Goal: Check status: Check status

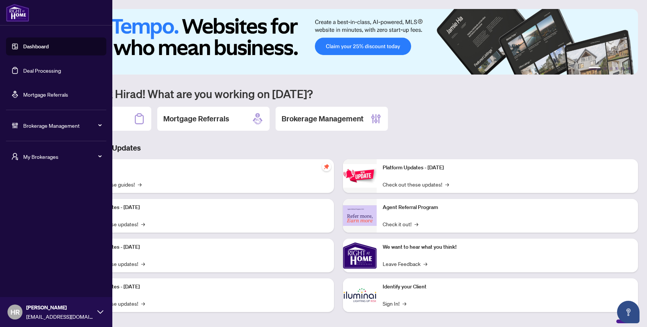
click at [32, 69] on link "Deal Processing" at bounding box center [42, 70] width 38 height 7
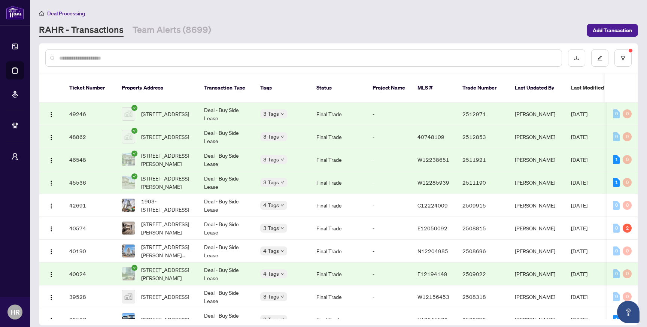
click at [308, 107] on td "3 Tags" at bounding box center [282, 114] width 56 height 23
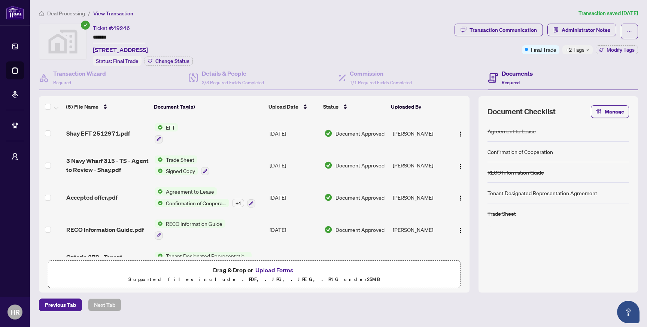
click at [256, 134] on td "EFT" at bounding box center [209, 133] width 115 height 32
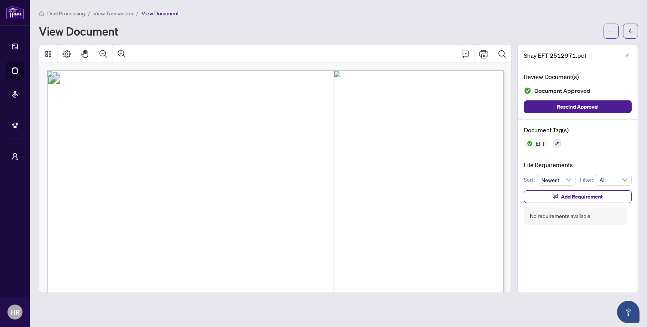
click at [113, 12] on span "View Transaction" at bounding box center [113, 13] width 40 height 7
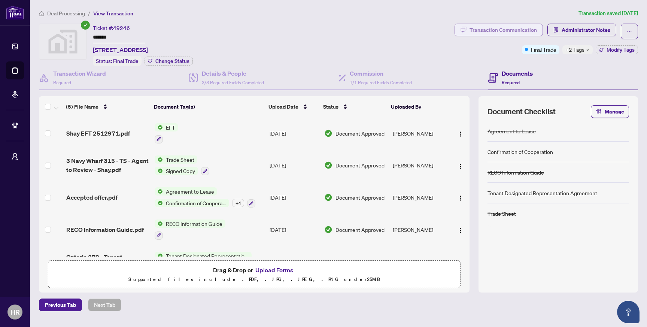
click at [472, 26] on div "Transaction Communication" at bounding box center [503, 30] width 67 height 12
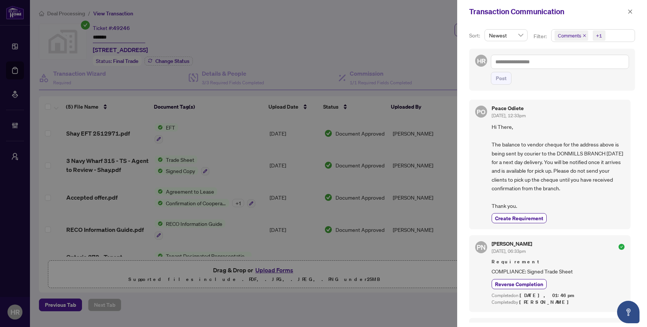
click at [401, 134] on div at bounding box center [323, 163] width 647 height 327
click at [123, 116] on div at bounding box center [323, 163] width 647 height 327
click at [475, 10] on icon "close" at bounding box center [630, 11] width 5 height 5
